Goal: Register for event/course

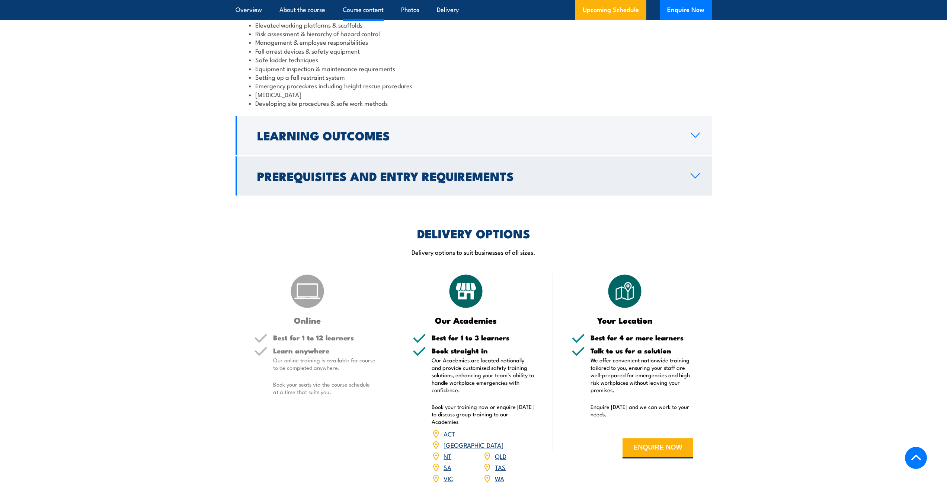
scroll to position [707, 0]
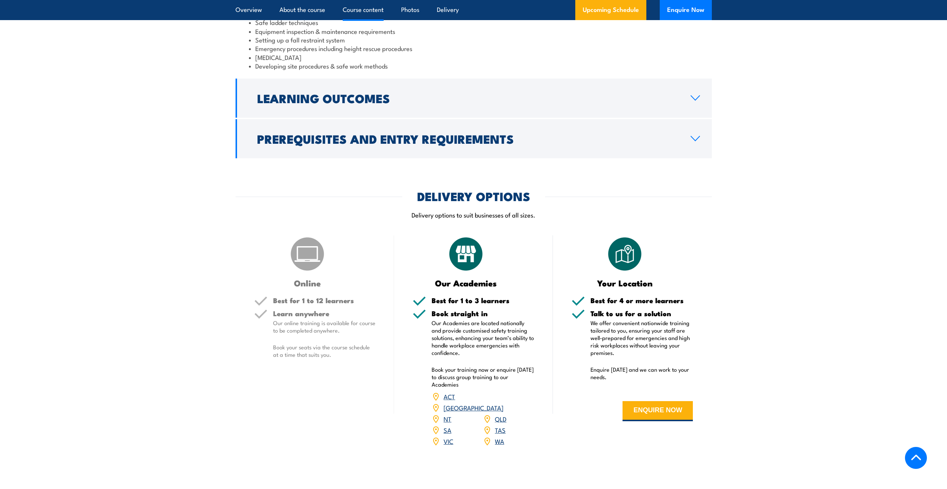
click at [500, 403] on link "NSW" at bounding box center [474, 407] width 60 height 9
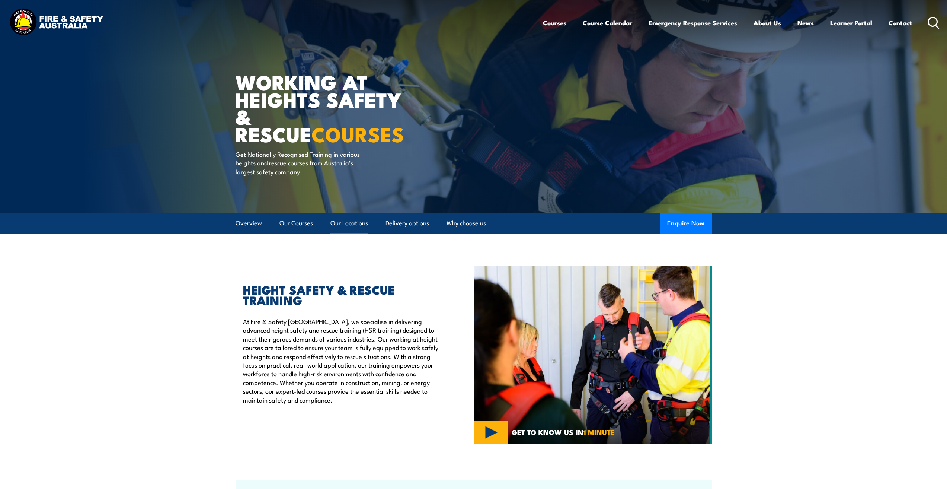
click at [349, 218] on link "Our Locations" at bounding box center [349, 223] width 38 height 20
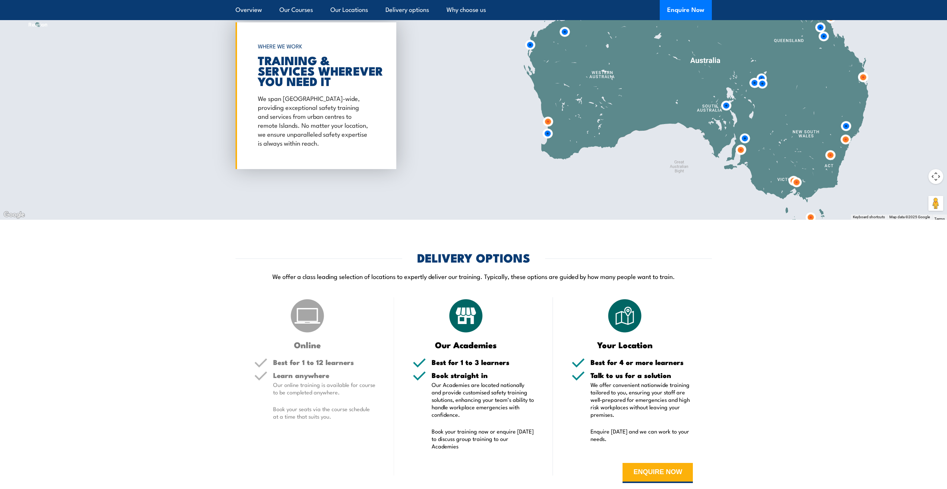
scroll to position [1209, 0]
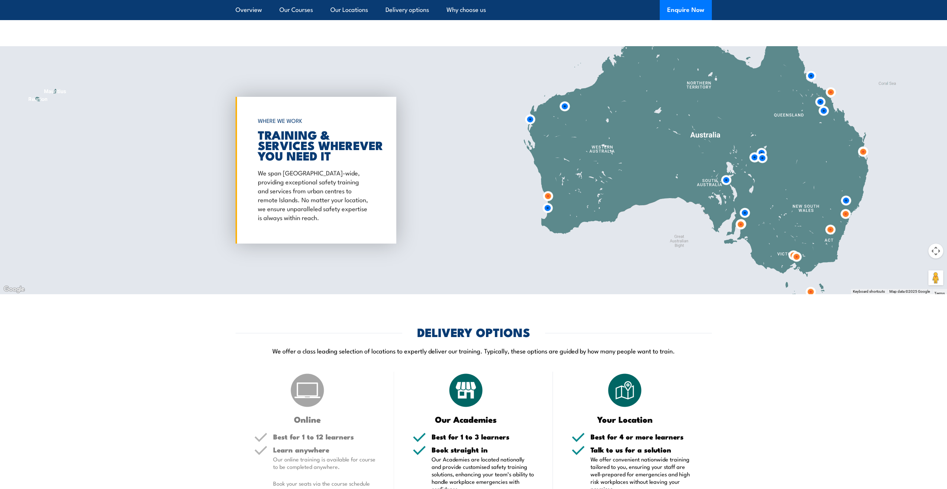
click at [844, 213] on img at bounding box center [846, 214] width 14 height 14
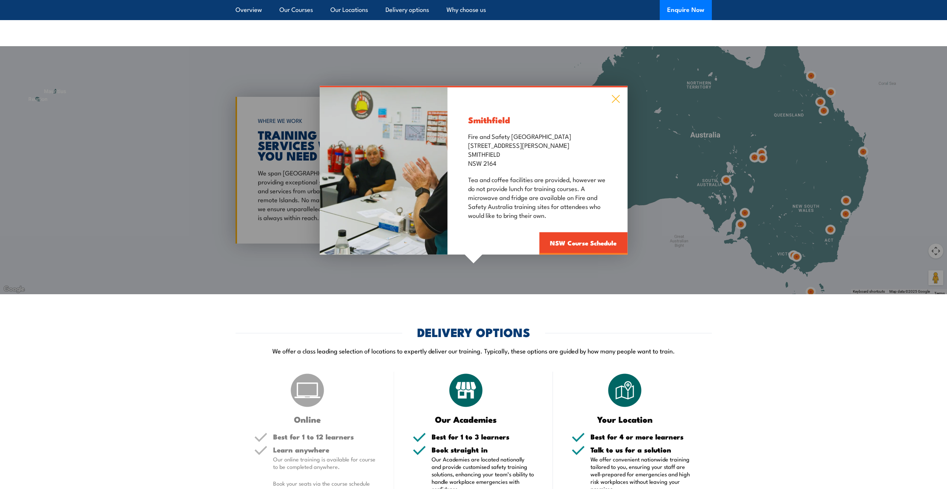
click at [617, 100] on icon at bounding box center [616, 99] width 8 height 8
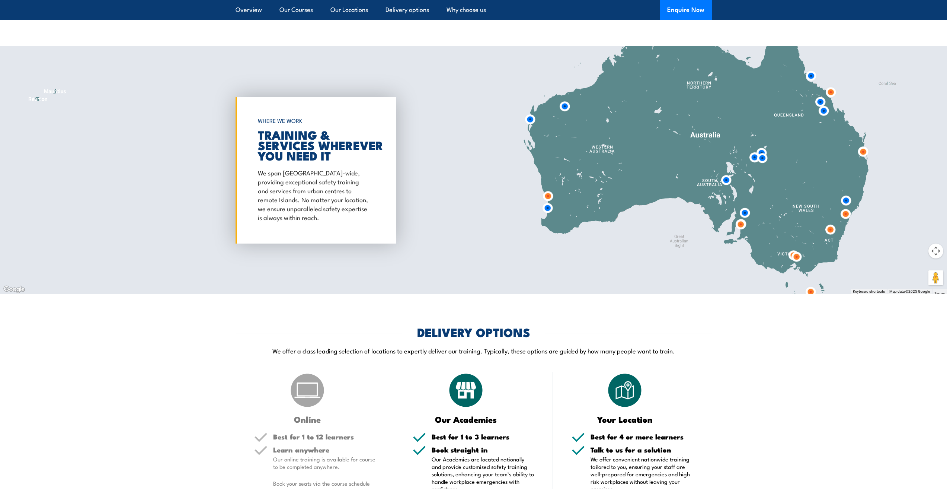
click at [846, 198] on img at bounding box center [846, 200] width 14 height 14
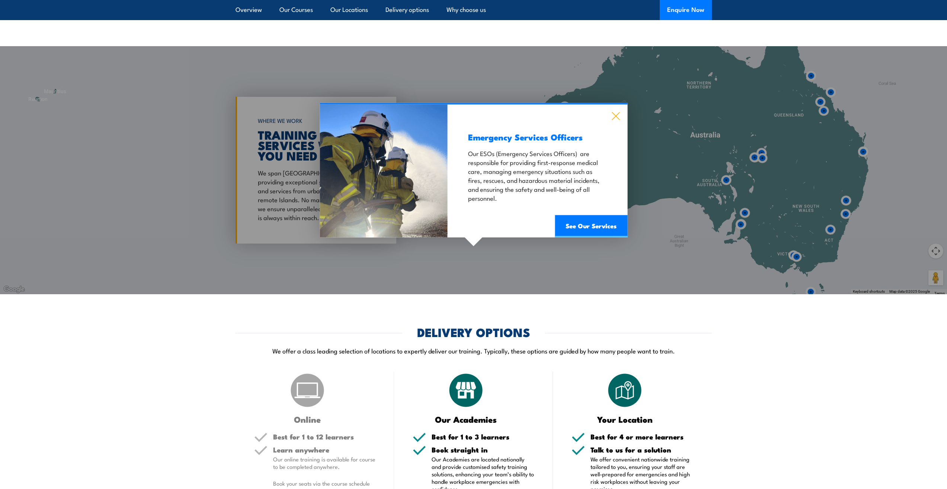
click at [615, 116] on icon at bounding box center [615, 116] width 9 height 8
